Goal: Information Seeking & Learning: Learn about a topic

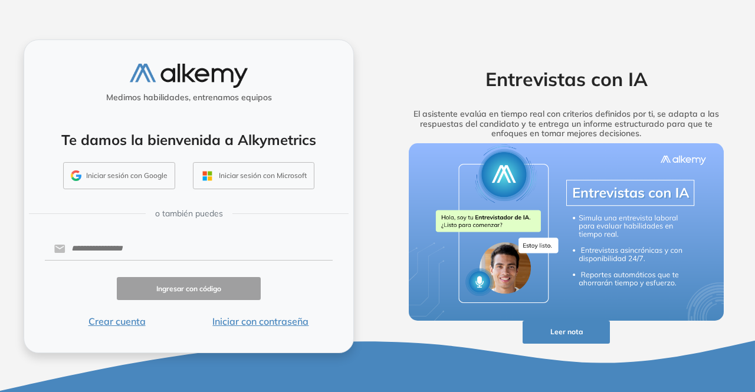
click at [140, 175] on button "Iniciar sesión con Google" at bounding box center [119, 175] width 112 height 27
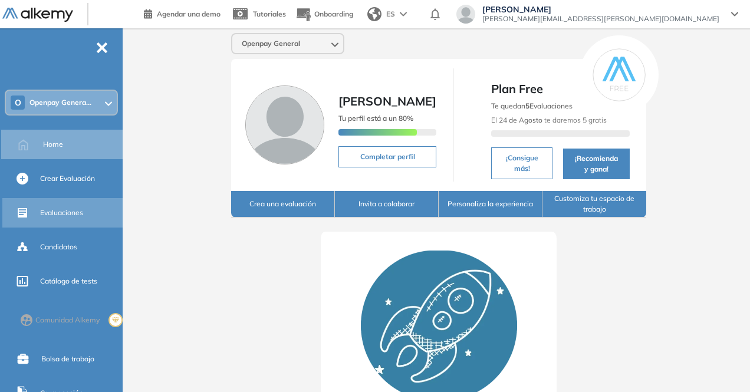
click at [64, 206] on div "Evaluaciones" at bounding box center [80, 213] width 80 height 20
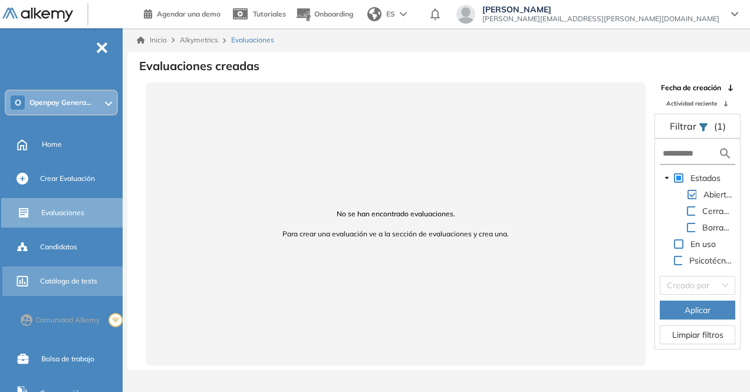
click at [67, 282] on span "Catálogo de tests" at bounding box center [68, 281] width 57 height 11
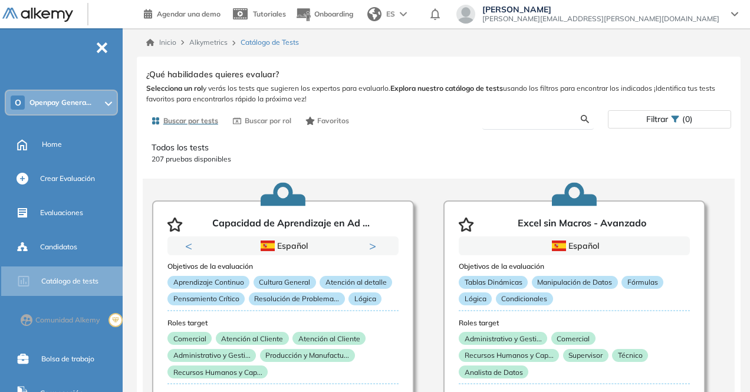
click at [524, 120] on input "text" at bounding box center [536, 119] width 89 height 11
type input "*********"
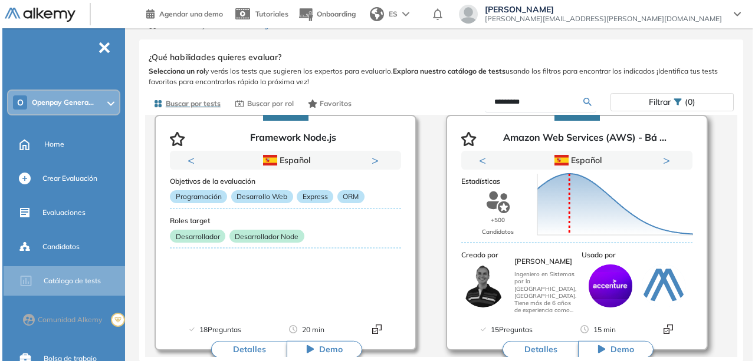
scroll to position [874, 0]
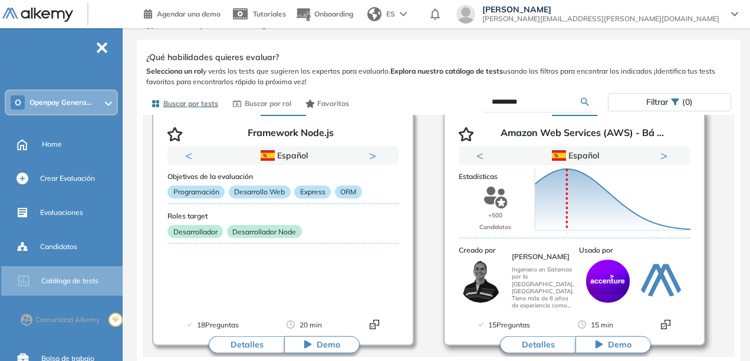
click at [544, 348] on button "Detalles" at bounding box center [537, 345] width 75 height 18
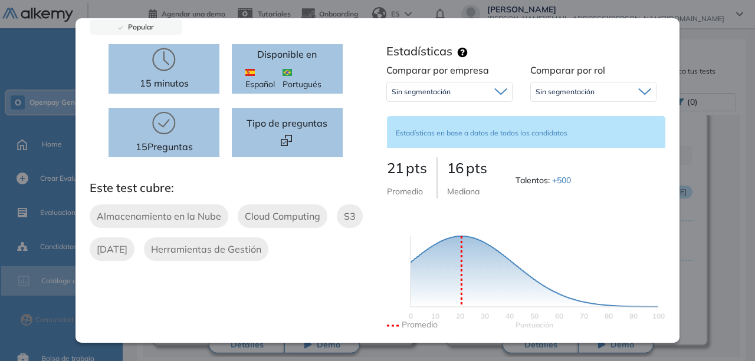
scroll to position [0, 0]
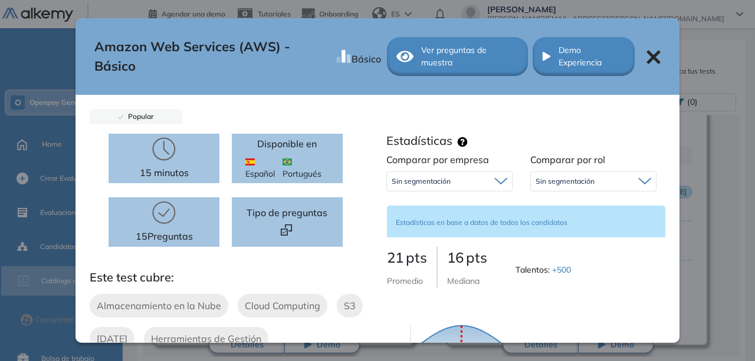
click at [445, 51] on span "Ver preguntas de muestra" at bounding box center [469, 56] width 97 height 25
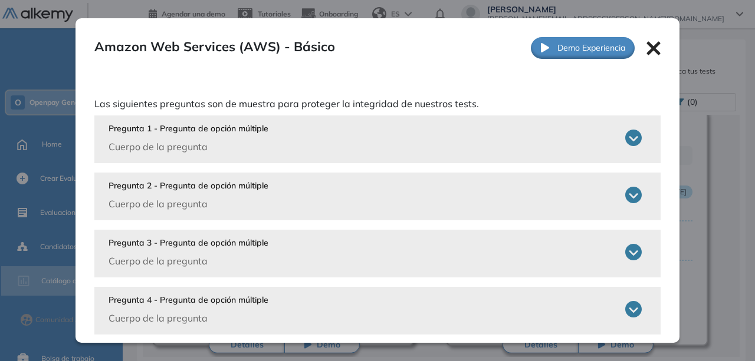
click at [625, 136] on icon at bounding box center [633, 138] width 17 height 17
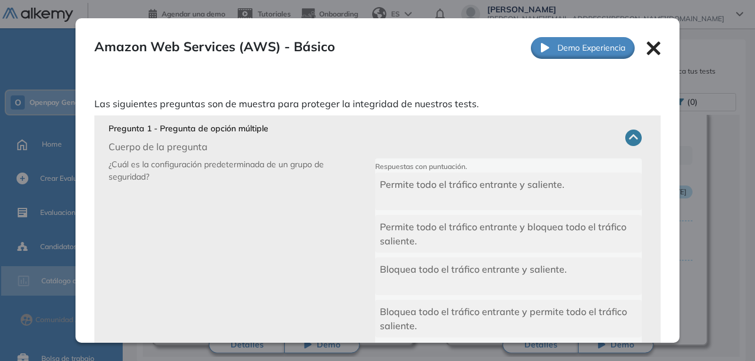
click at [646, 47] on icon at bounding box center [653, 49] width 14 height 14
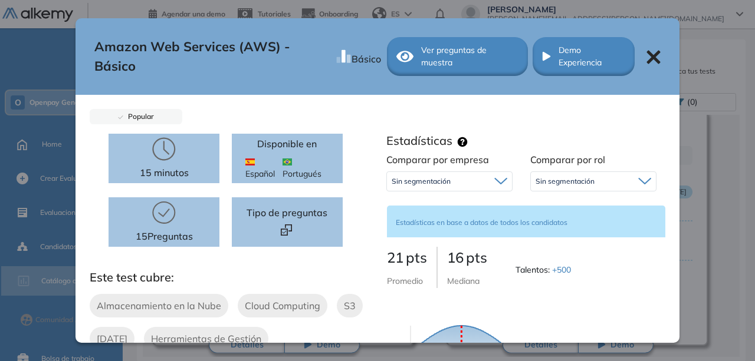
click at [646, 55] on icon at bounding box center [653, 57] width 14 height 14
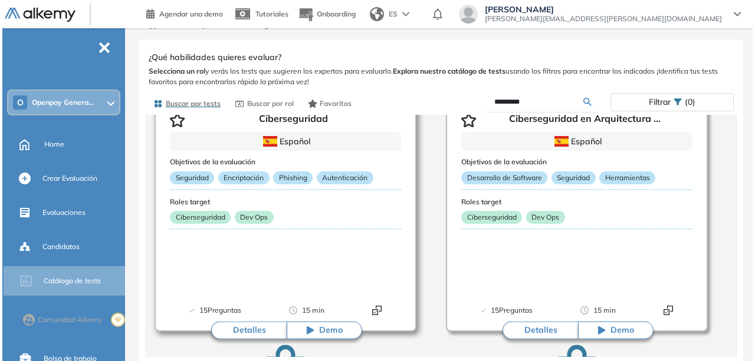
scroll to position [88, 0]
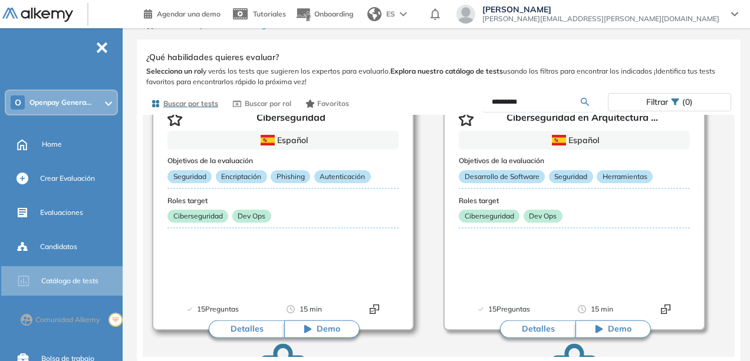
click at [246, 328] on button "Detalles" at bounding box center [246, 330] width 75 height 18
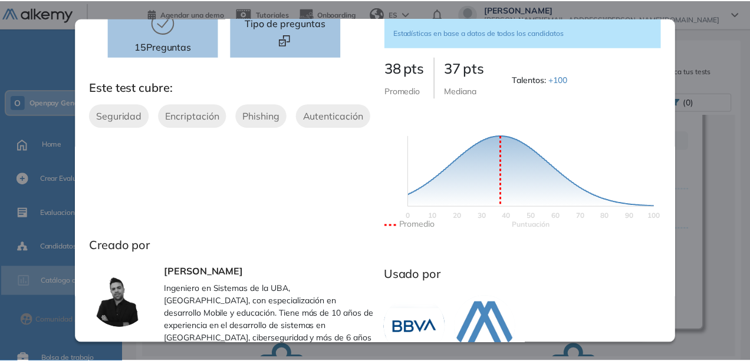
scroll to position [0, 0]
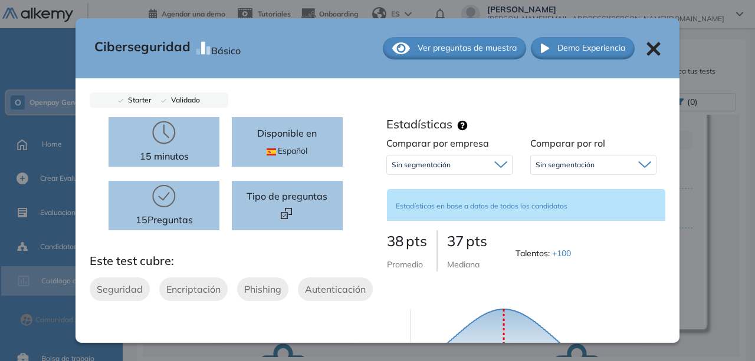
click at [646, 52] on icon at bounding box center [653, 49] width 14 height 14
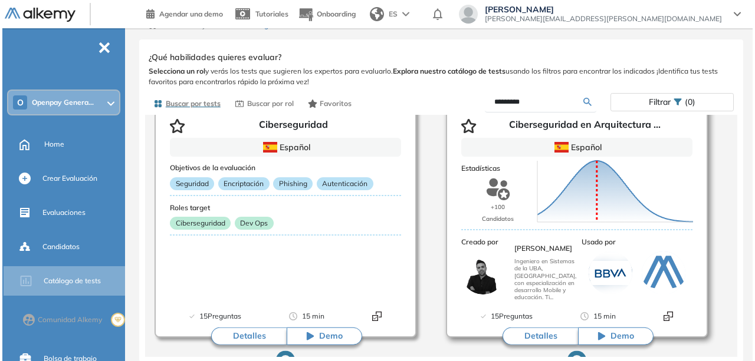
scroll to position [88, 0]
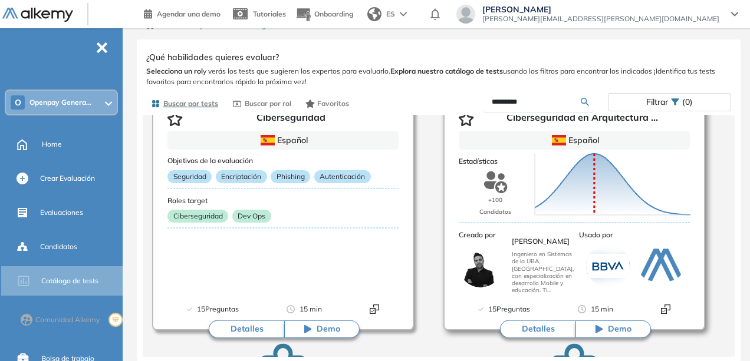
click at [538, 330] on button "Detalles" at bounding box center [537, 330] width 75 height 18
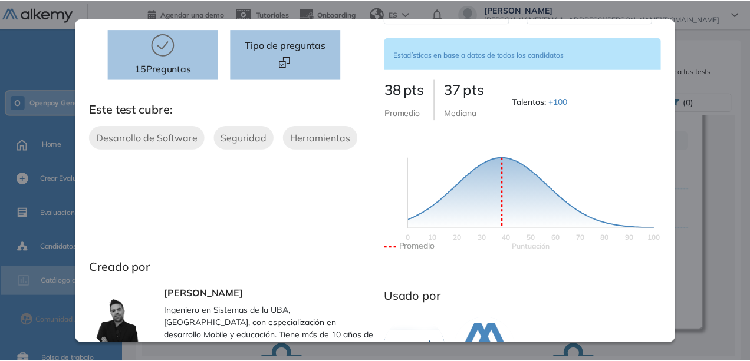
scroll to position [0, 0]
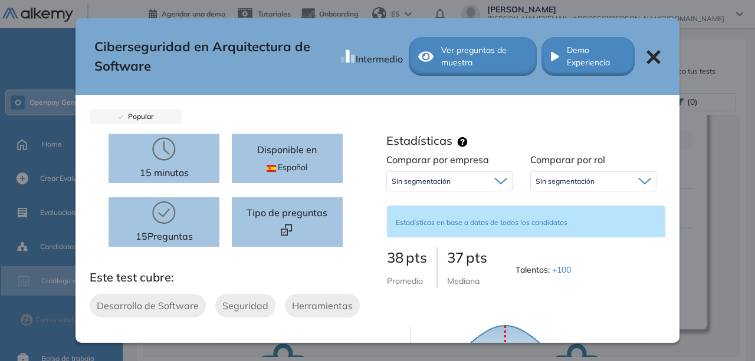
click at [646, 57] on icon at bounding box center [653, 57] width 14 height 14
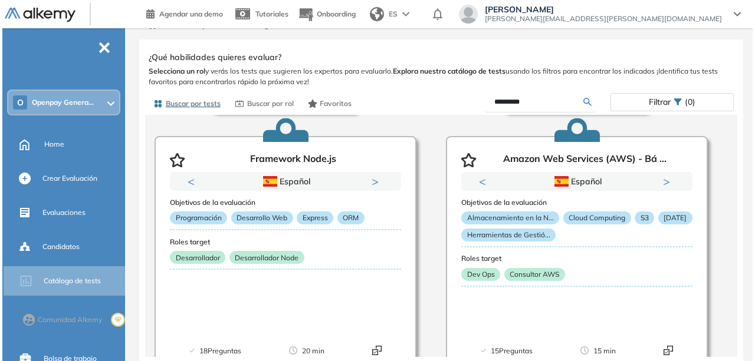
scroll to position [946, 0]
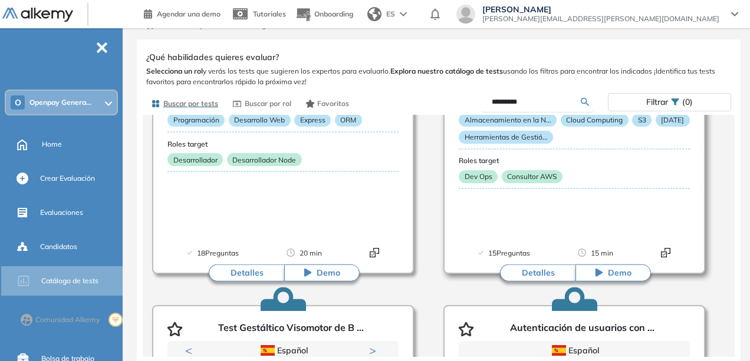
click at [529, 274] on button "Detalles" at bounding box center [537, 273] width 75 height 18
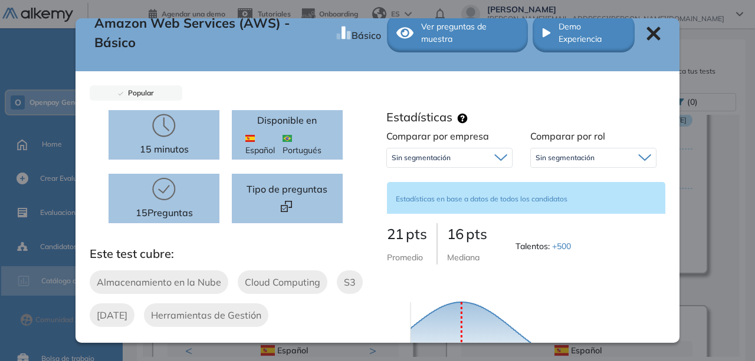
scroll to position [21, 0]
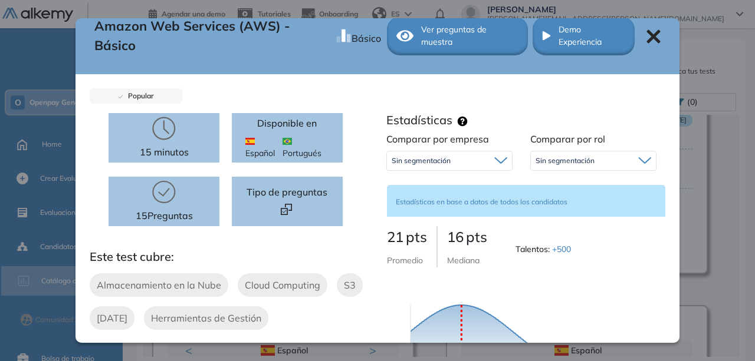
click at [445, 35] on span "Ver preguntas de muestra" at bounding box center [469, 36] width 97 height 25
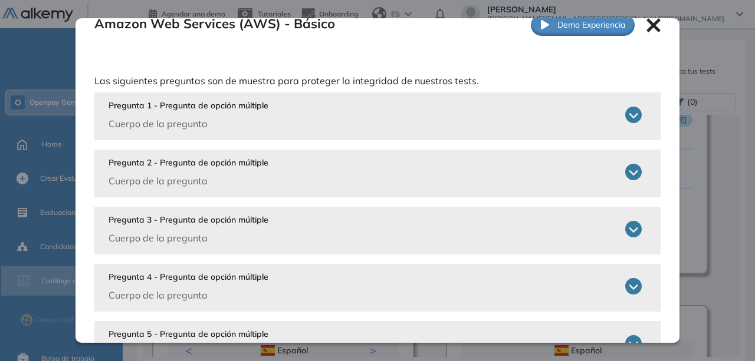
scroll to position [43, 0]
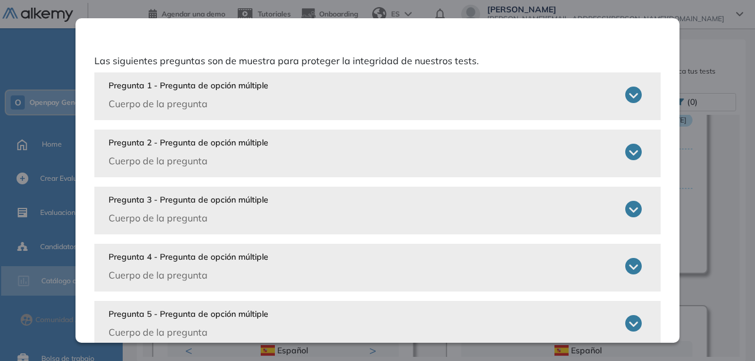
click at [629, 156] on icon at bounding box center [633, 152] width 17 height 17
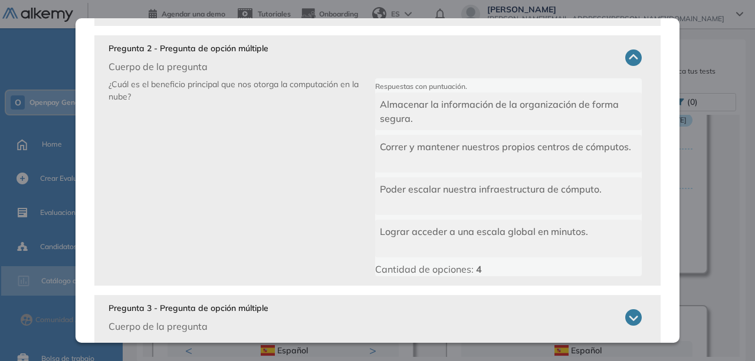
scroll to position [0, 0]
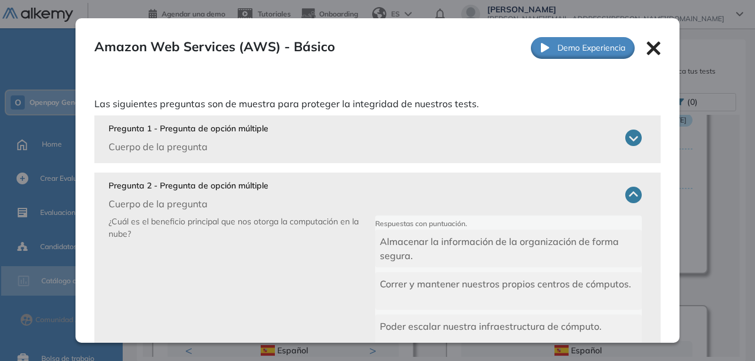
click at [625, 134] on icon at bounding box center [633, 138] width 17 height 17
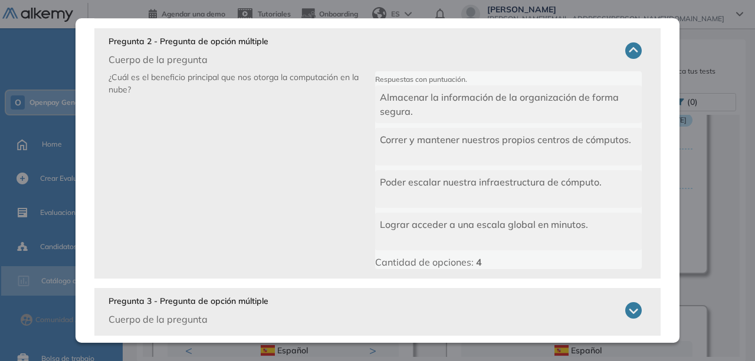
scroll to position [478, 0]
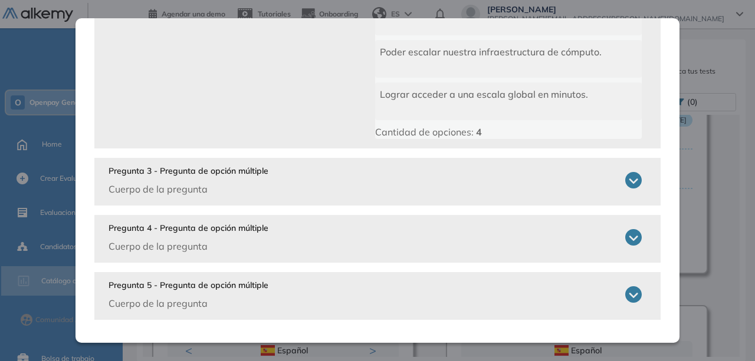
click at [314, 182] on div "Pregunta 3 - Pregunta de opción múltiple Cuerpo de la pregunta" at bounding box center [374, 180] width 533 height 31
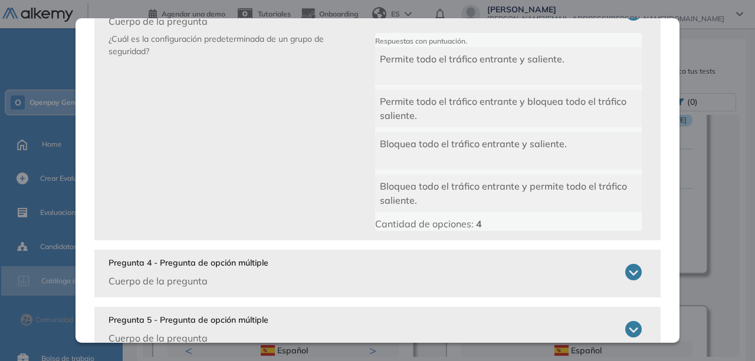
scroll to position [646, 0]
click at [324, 274] on div "Pregunta 4 - Pregunta de opción múltiple Cuerpo de la pregunta" at bounding box center [374, 271] width 533 height 31
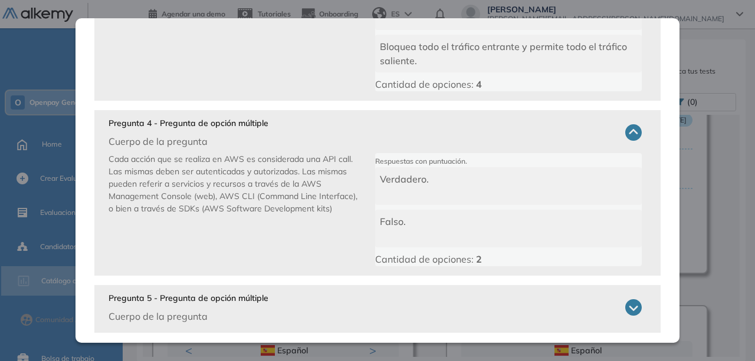
scroll to position [798, 0]
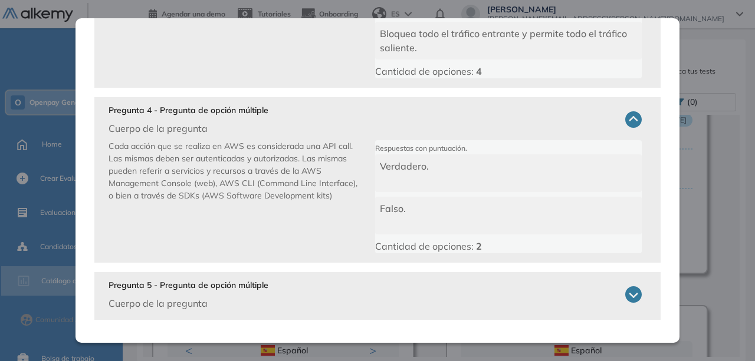
click at [338, 284] on div "Pregunta 5 - Pregunta de opción múltiple Cuerpo de la pregunta" at bounding box center [374, 294] width 533 height 31
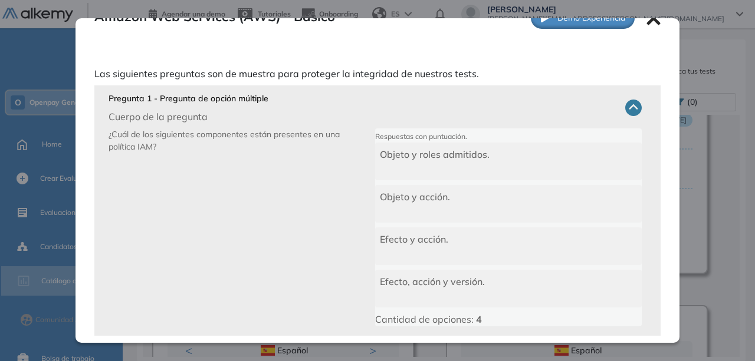
scroll to position [0, 0]
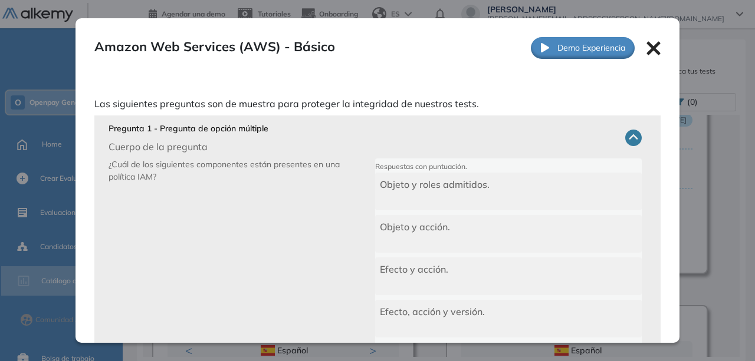
click at [646, 49] on icon at bounding box center [653, 49] width 14 height 14
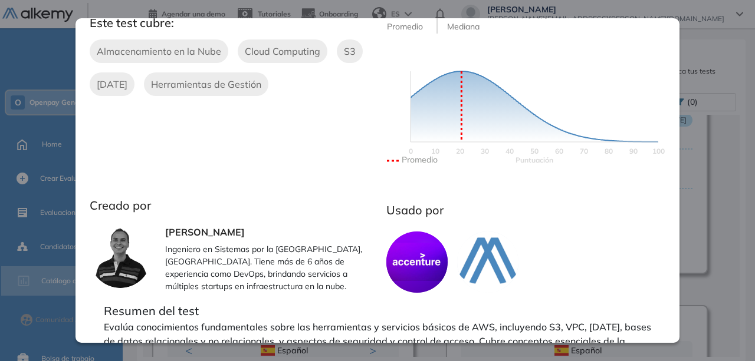
scroll to position [71, 0]
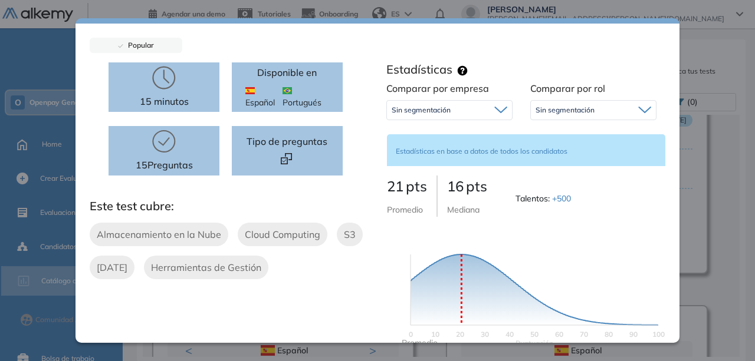
click at [496, 109] on icon at bounding box center [501, 109] width 12 height 5
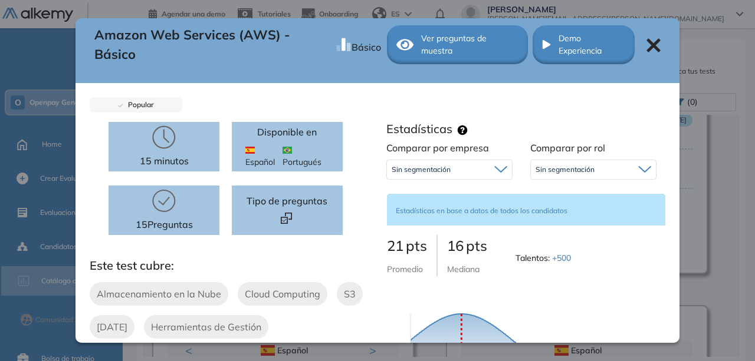
scroll to position [0, 0]
